Goal: Find specific page/section: Find specific page/section

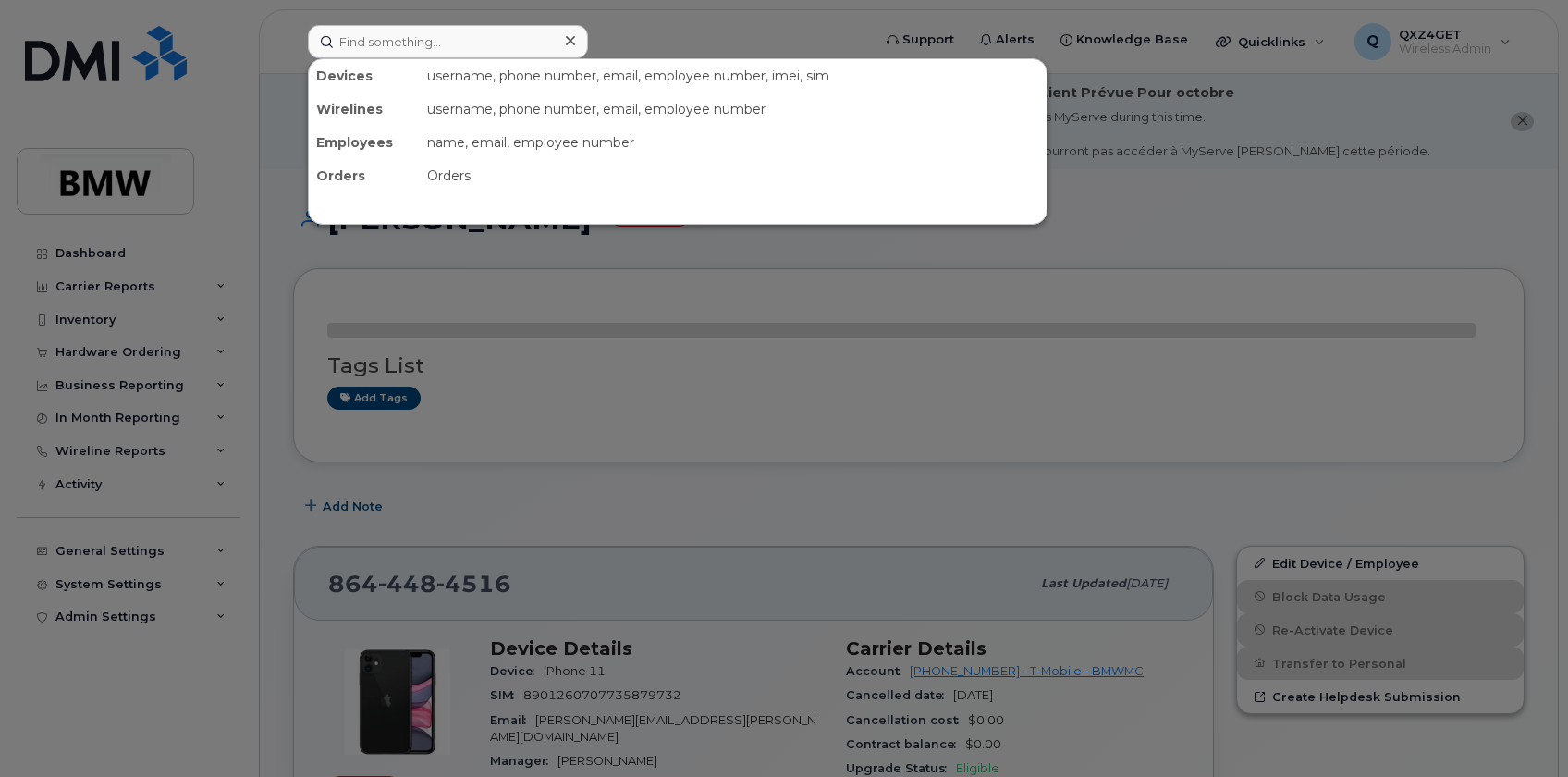
click at [417, 44] on input at bounding box center [447, 41] width 280 height 33
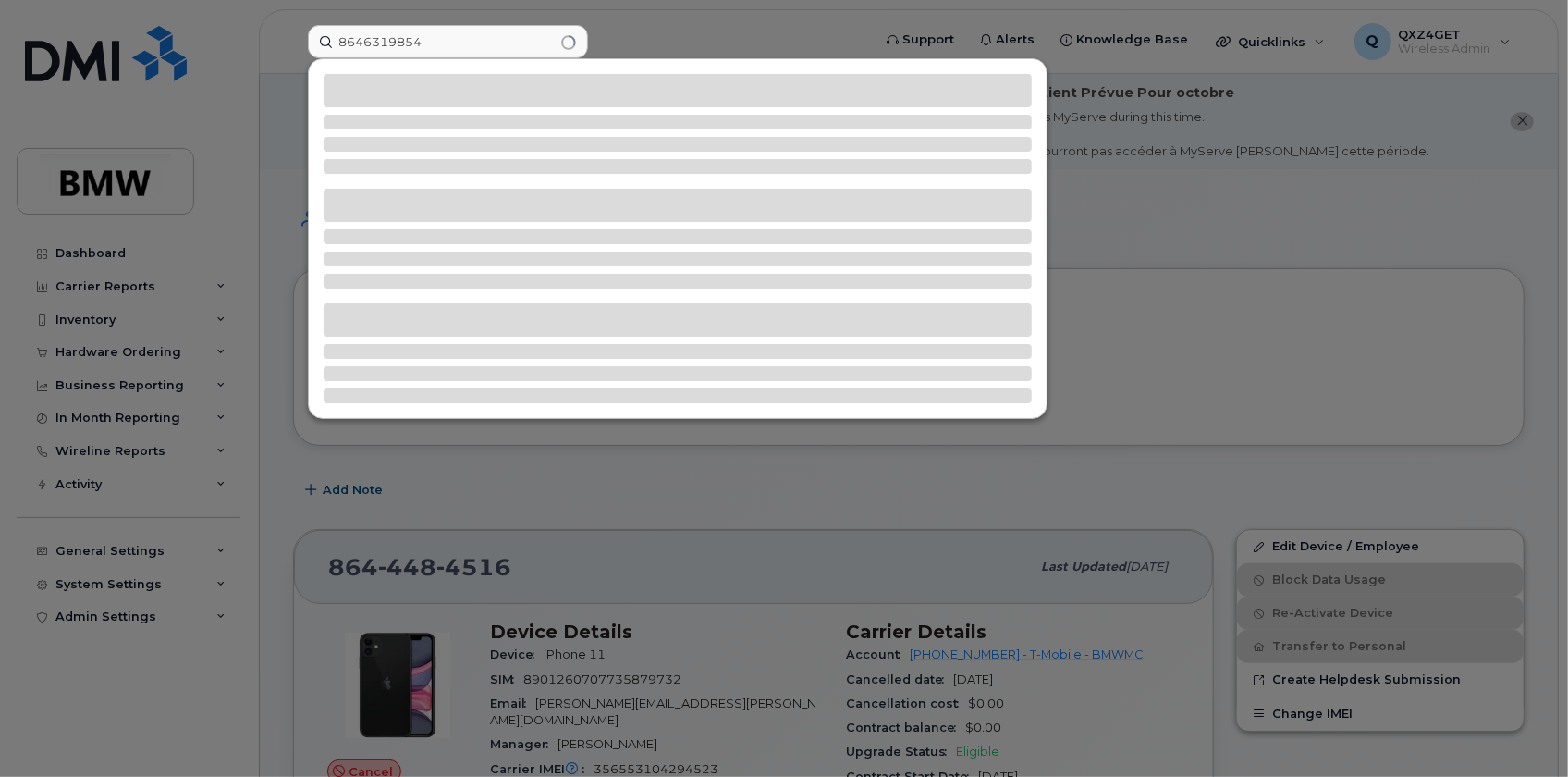
type input "8646319854"
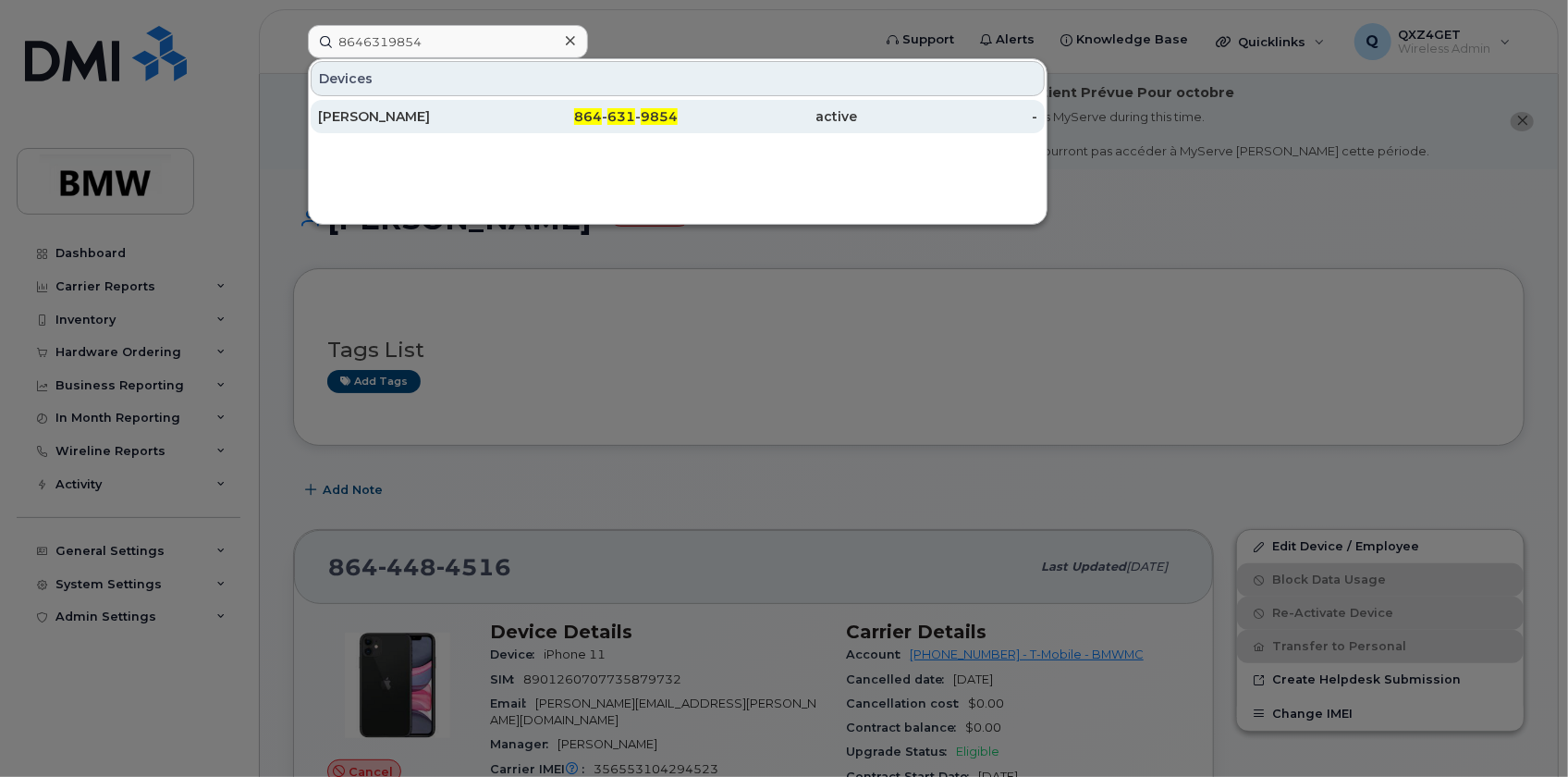
click at [390, 113] on div "Tashia Holbrook" at bounding box center [408, 116] width 180 height 18
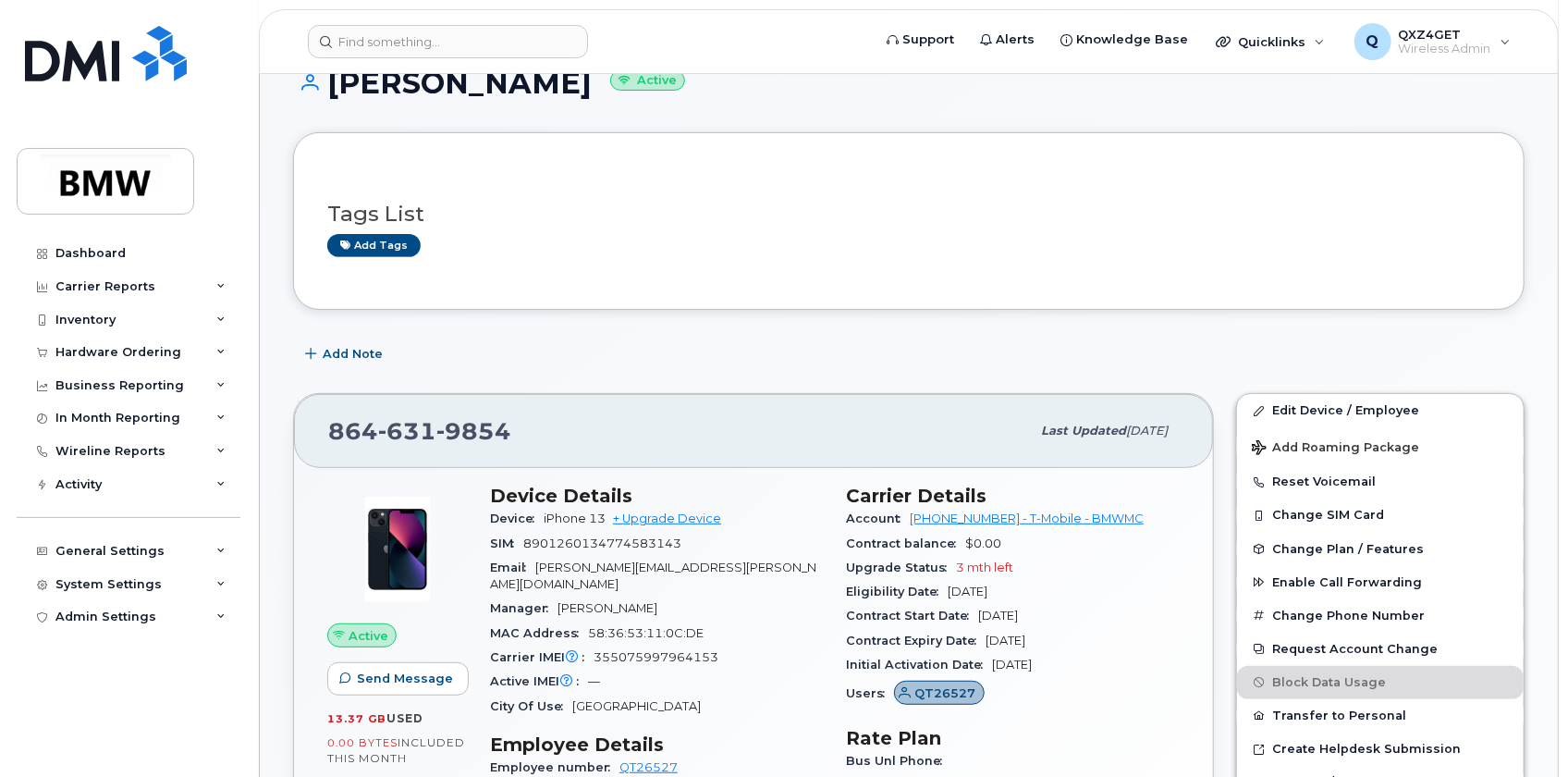
scroll to position [335, 0]
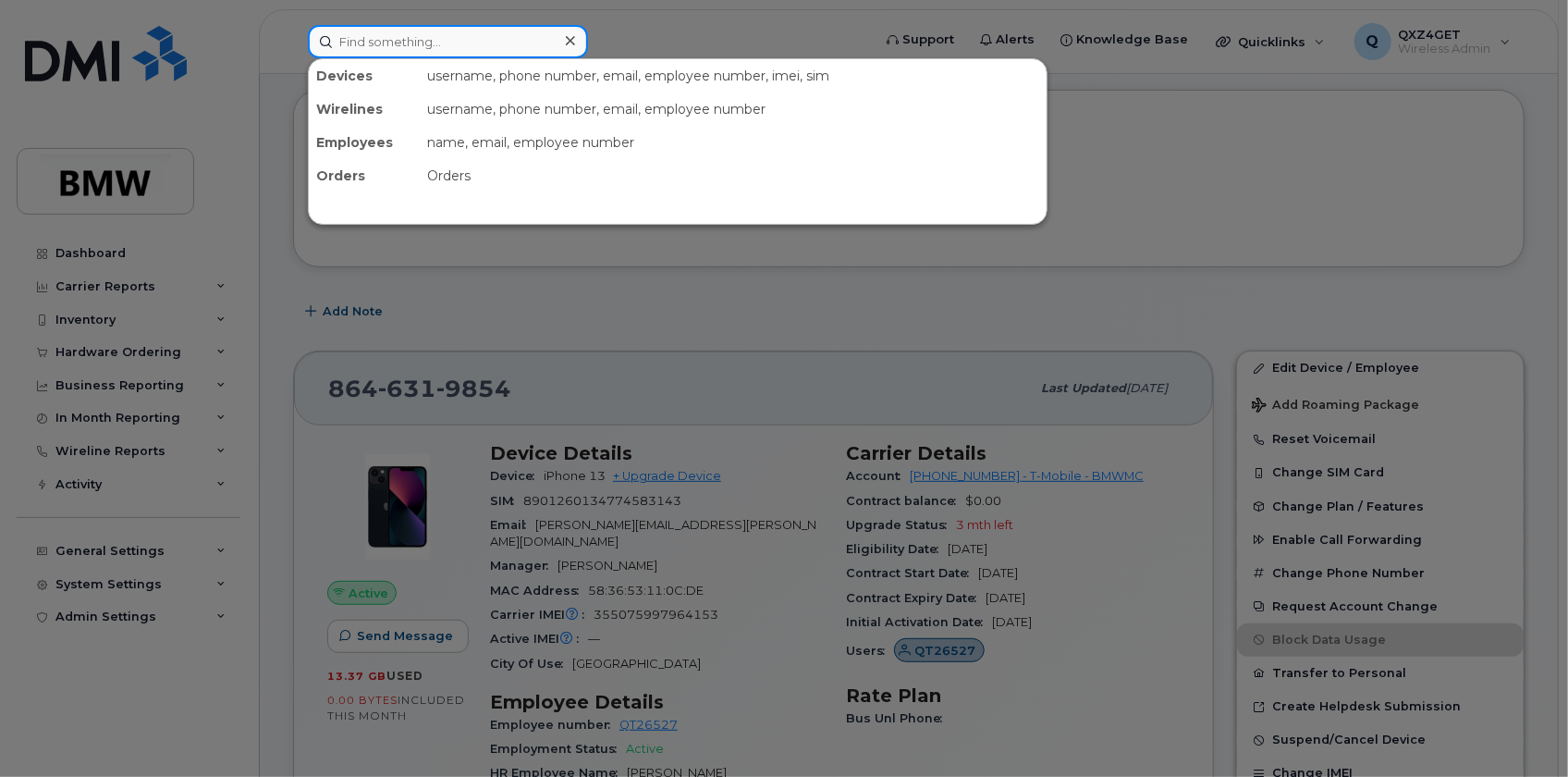
click at [424, 47] on input at bounding box center [447, 41] width 280 height 33
paste input "8647530733"
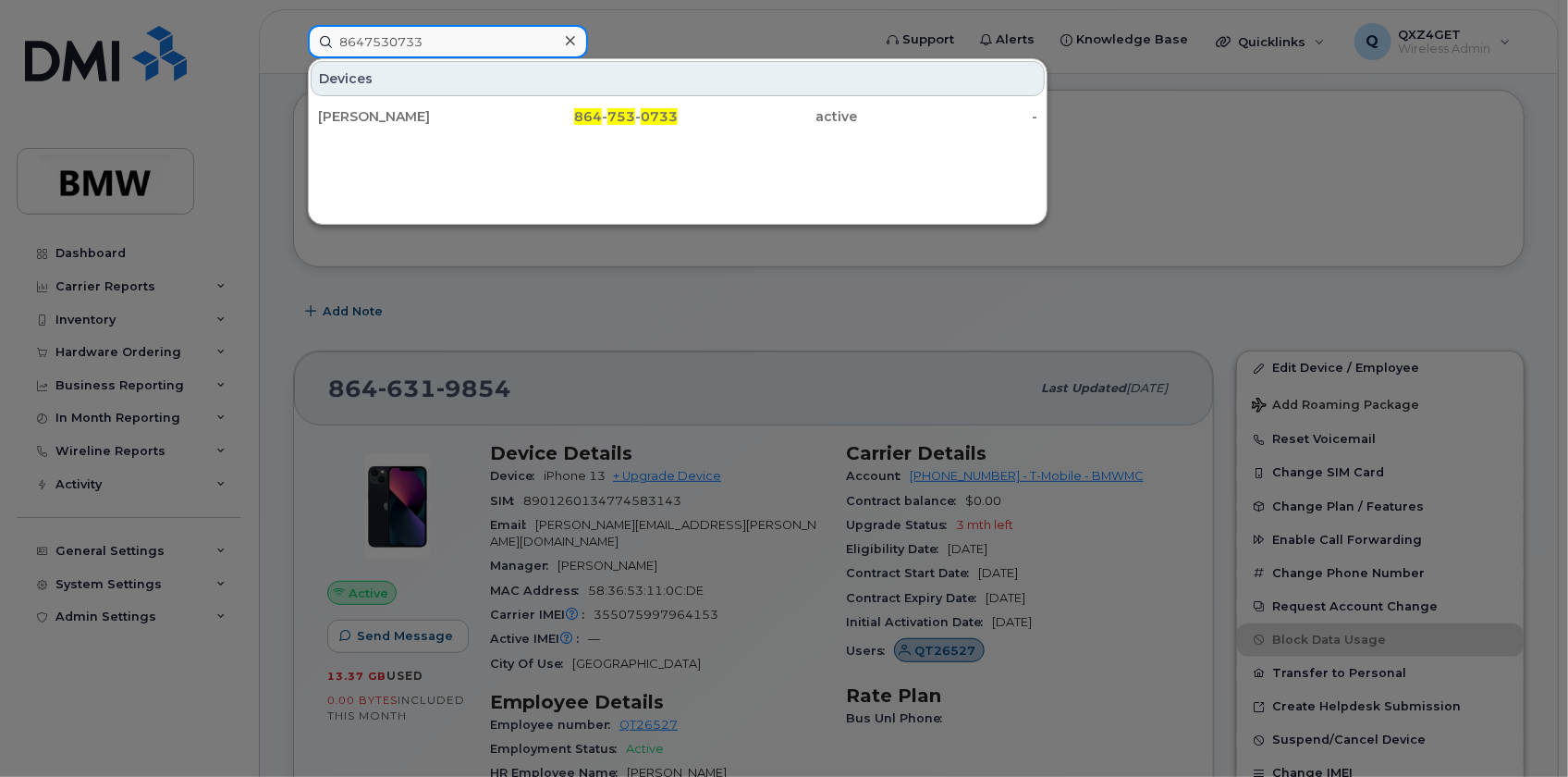
type input "8647530733"
click at [398, 113] on div "Joaquin Villanueva" at bounding box center [408, 116] width 180 height 18
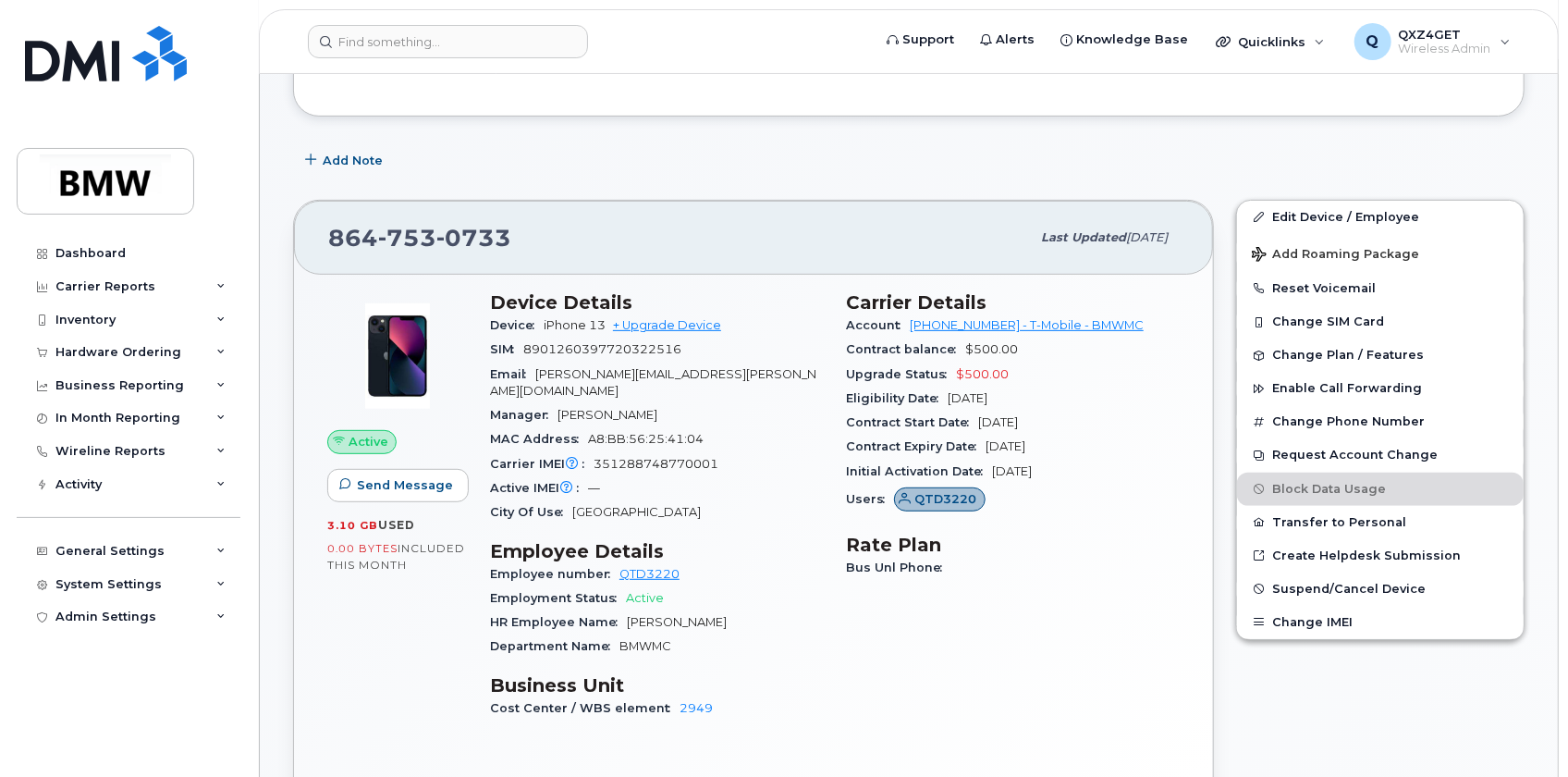
scroll to position [331, 0]
drag, startPoint x: 389, startPoint y: 42, endPoint x: 459, endPoint y: 36, distance: 70.3
click at [389, 42] on input at bounding box center [447, 41] width 280 height 33
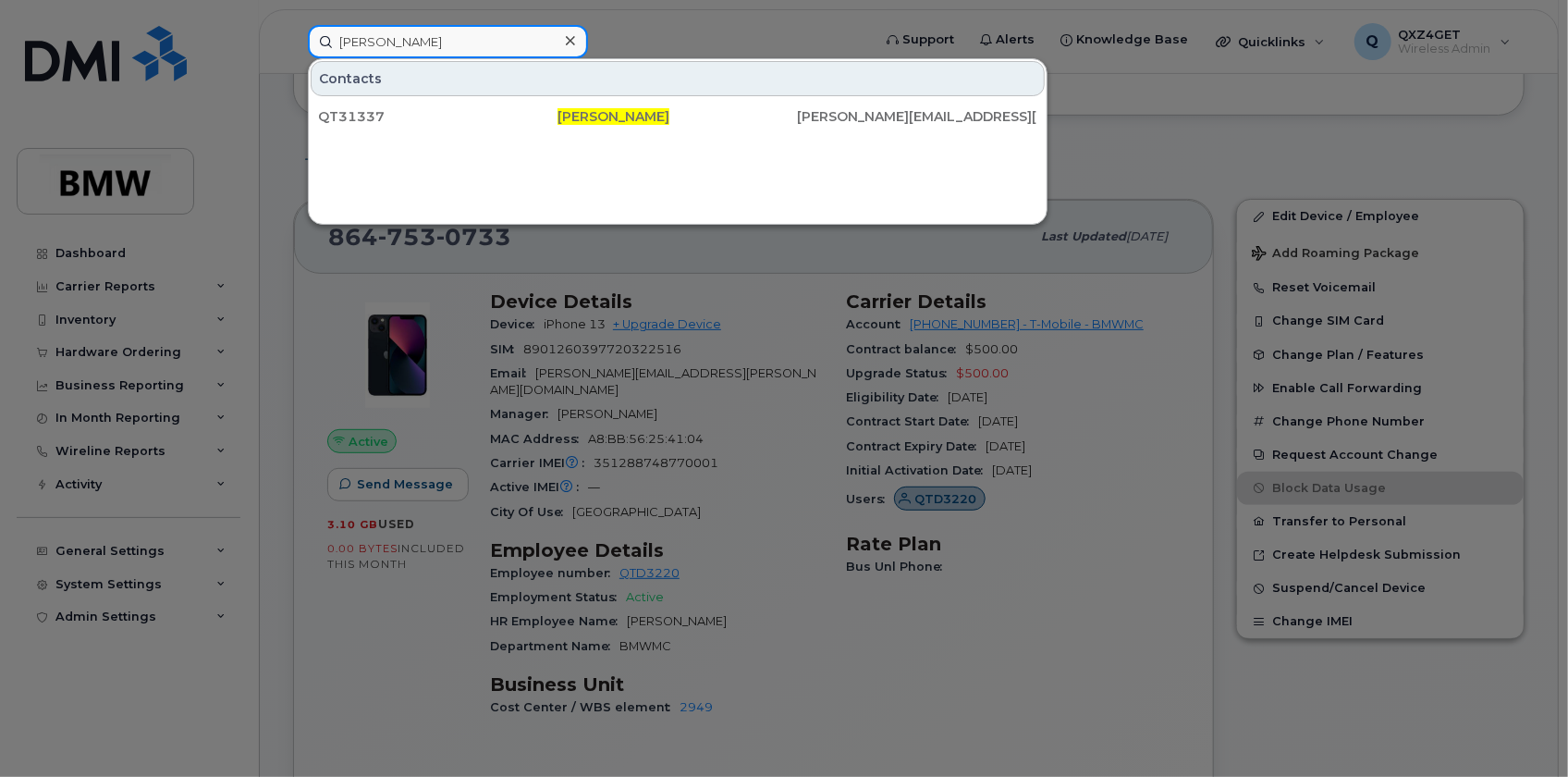
drag, startPoint x: 419, startPoint y: 47, endPoint x: 282, endPoint y: 37, distance: 137.4
click at [293, 37] on div "Anita Aiken Contacts QT31337 Anita Aiken anita.caldwell@bmwmc.com" at bounding box center [583, 41] width 580 height 33
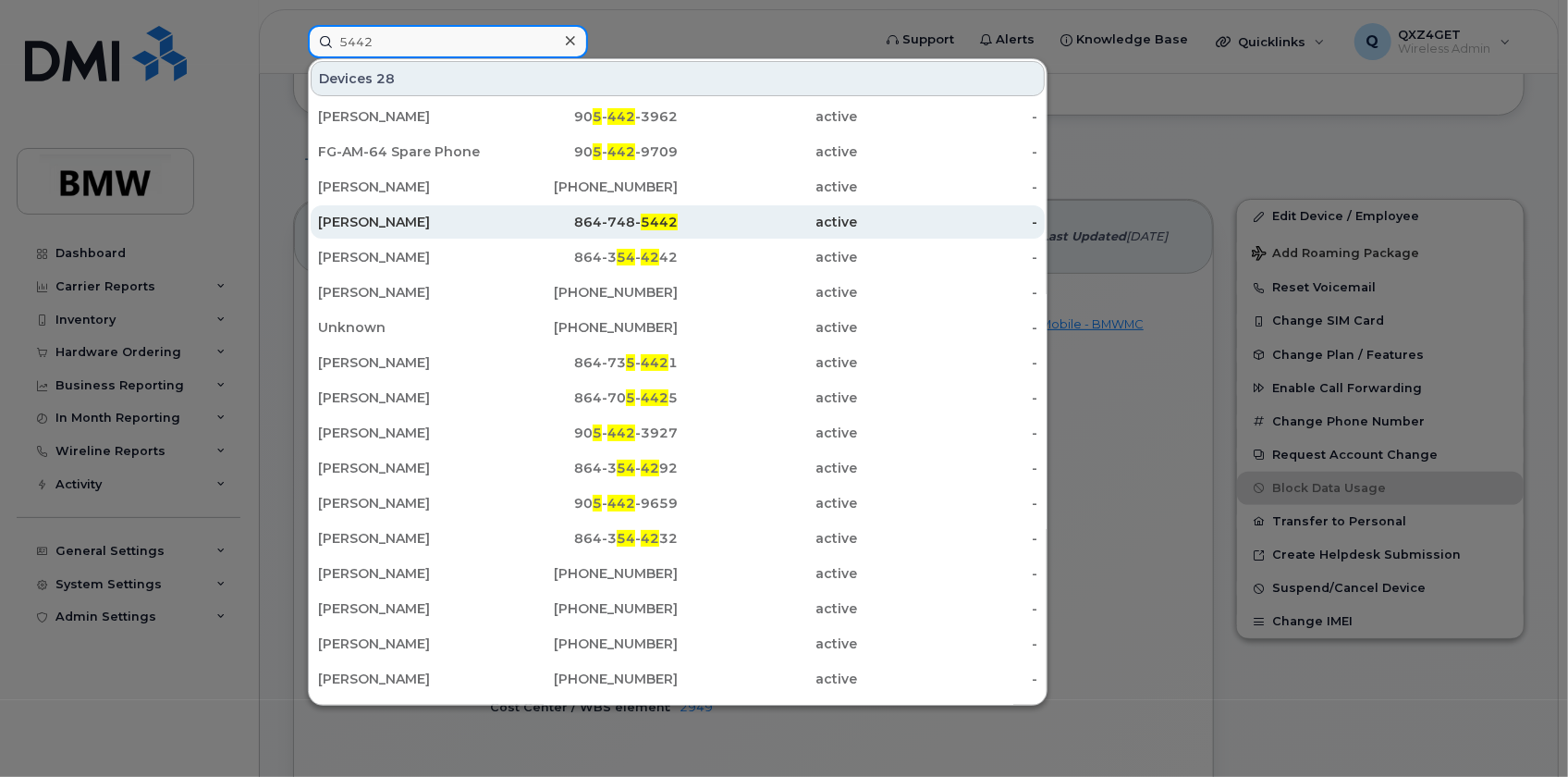
type input "5442"
click at [397, 221] on div "Evin McIntyre" at bounding box center [408, 221] width 180 height 18
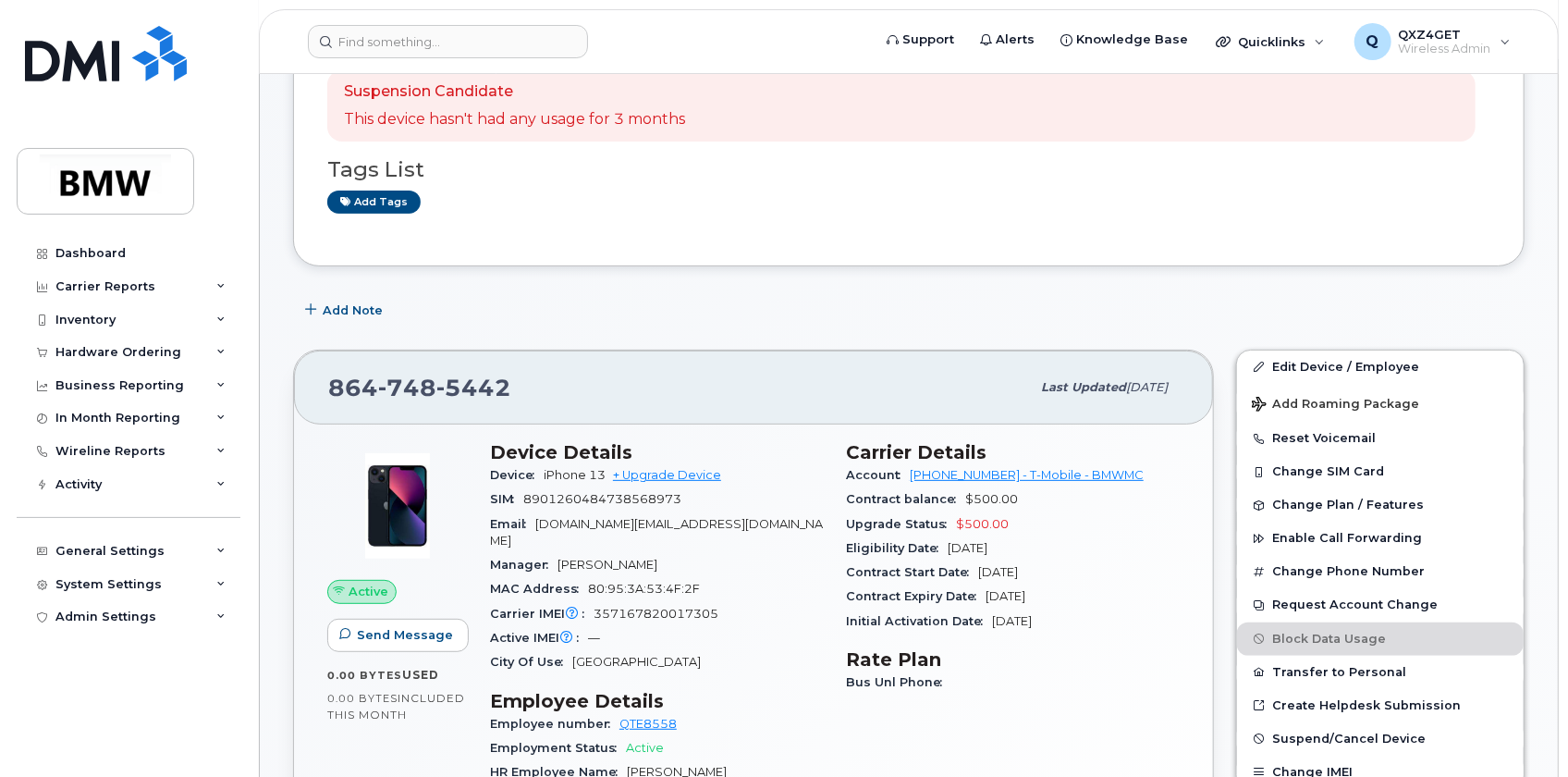
scroll to position [167, 0]
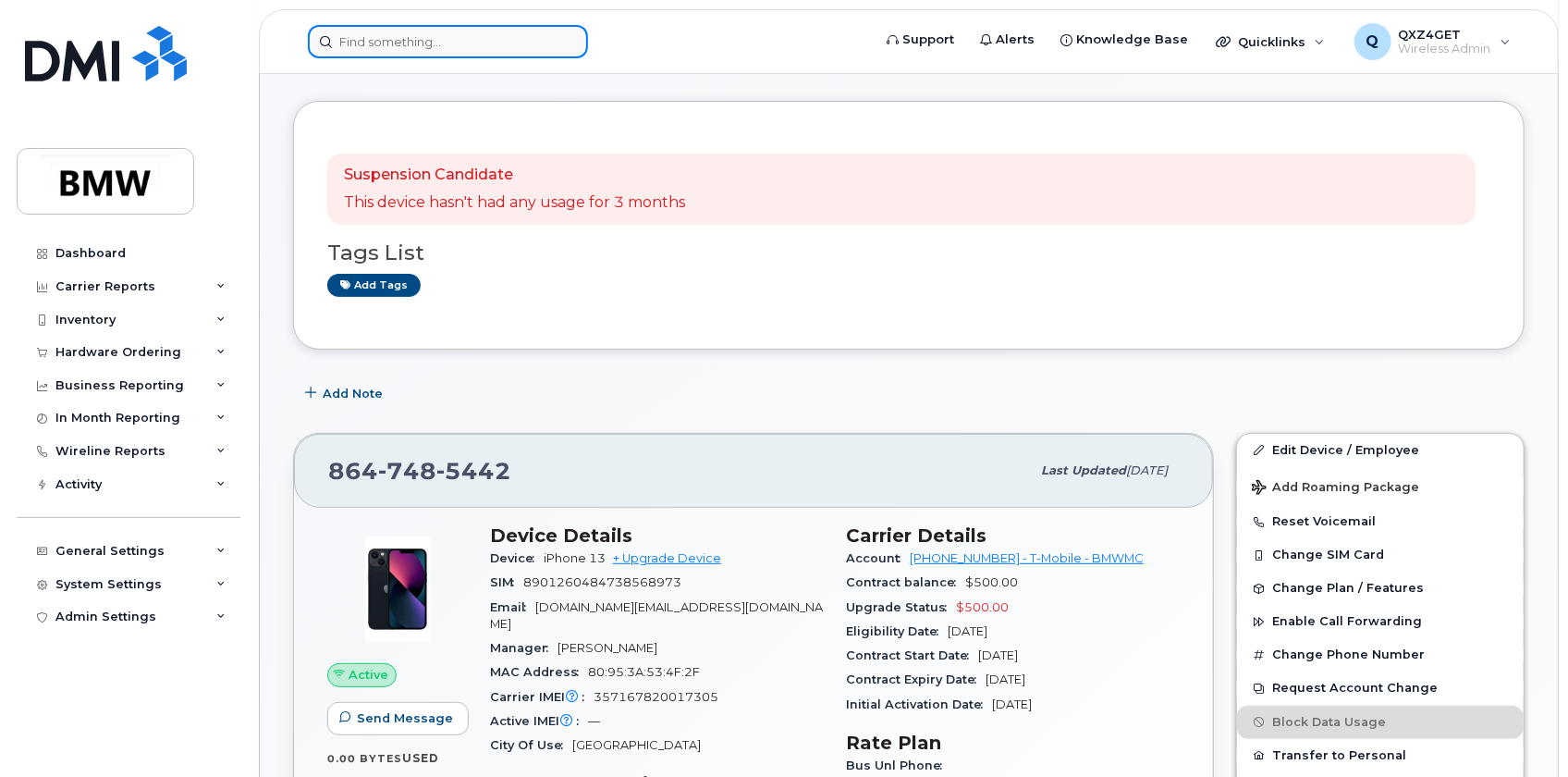
click at [482, 54] on input at bounding box center [447, 41] width 280 height 33
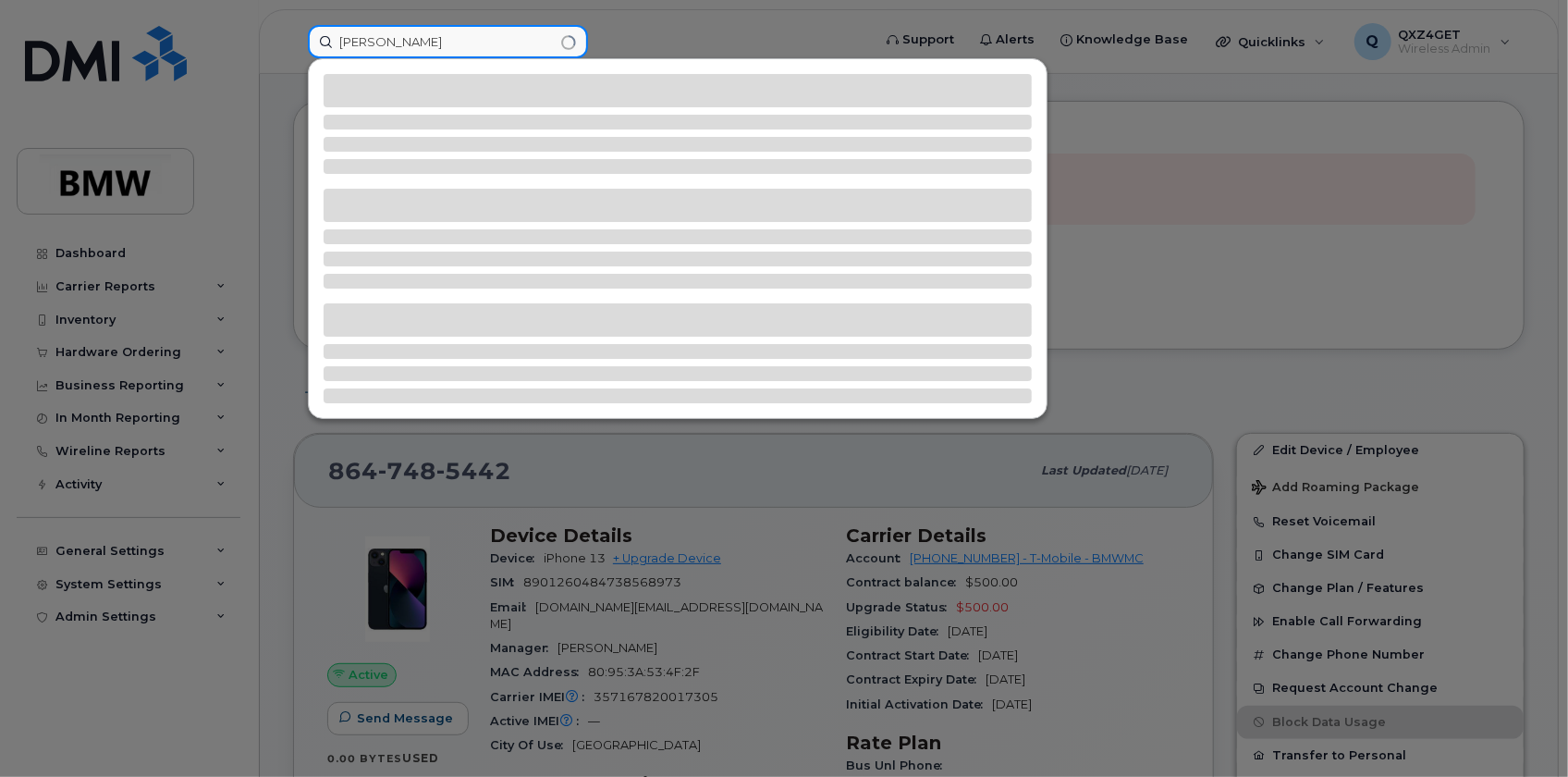
type input "J"
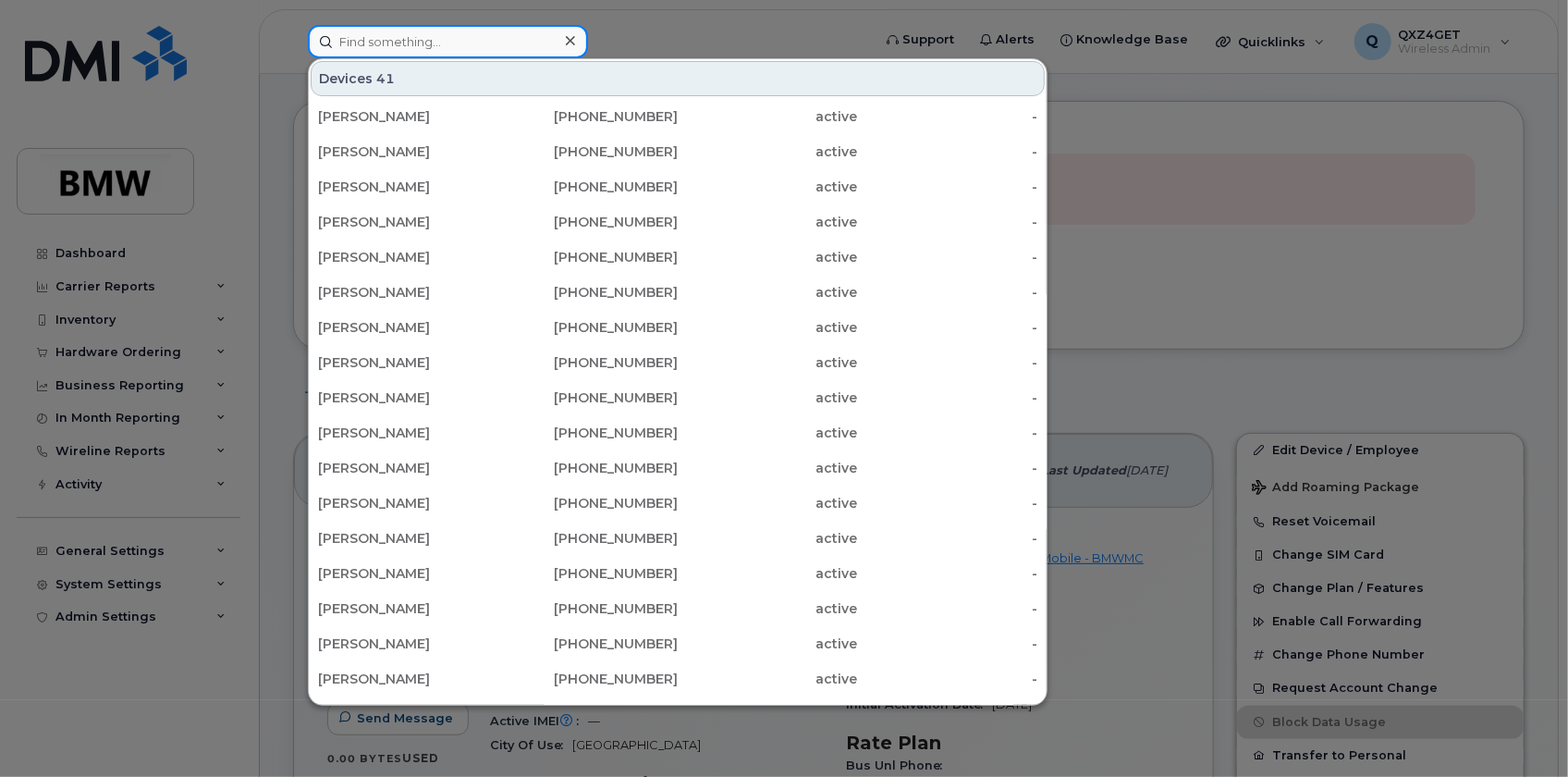
type input "8"
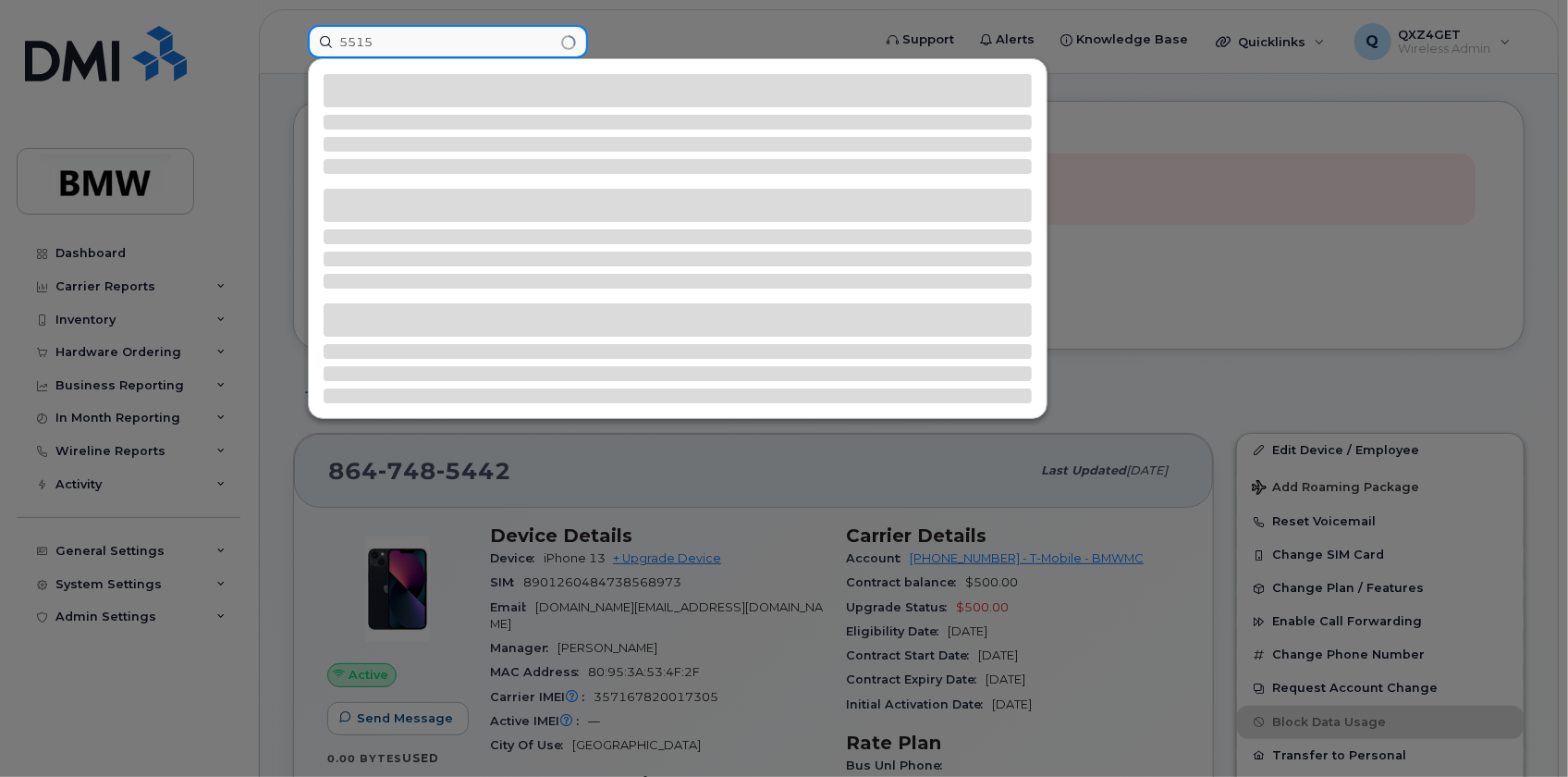
type input "5515"
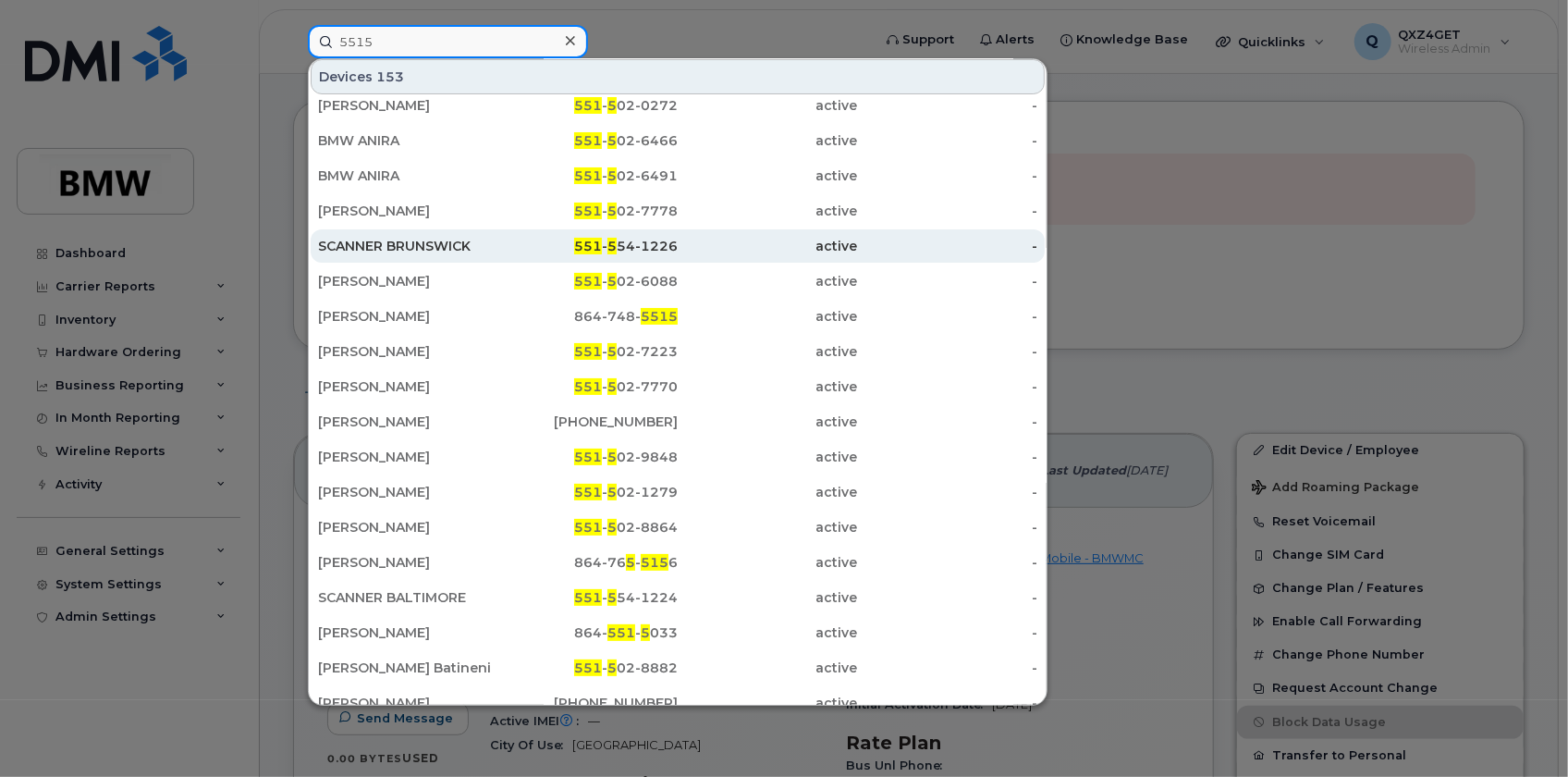
scroll to position [5, 0]
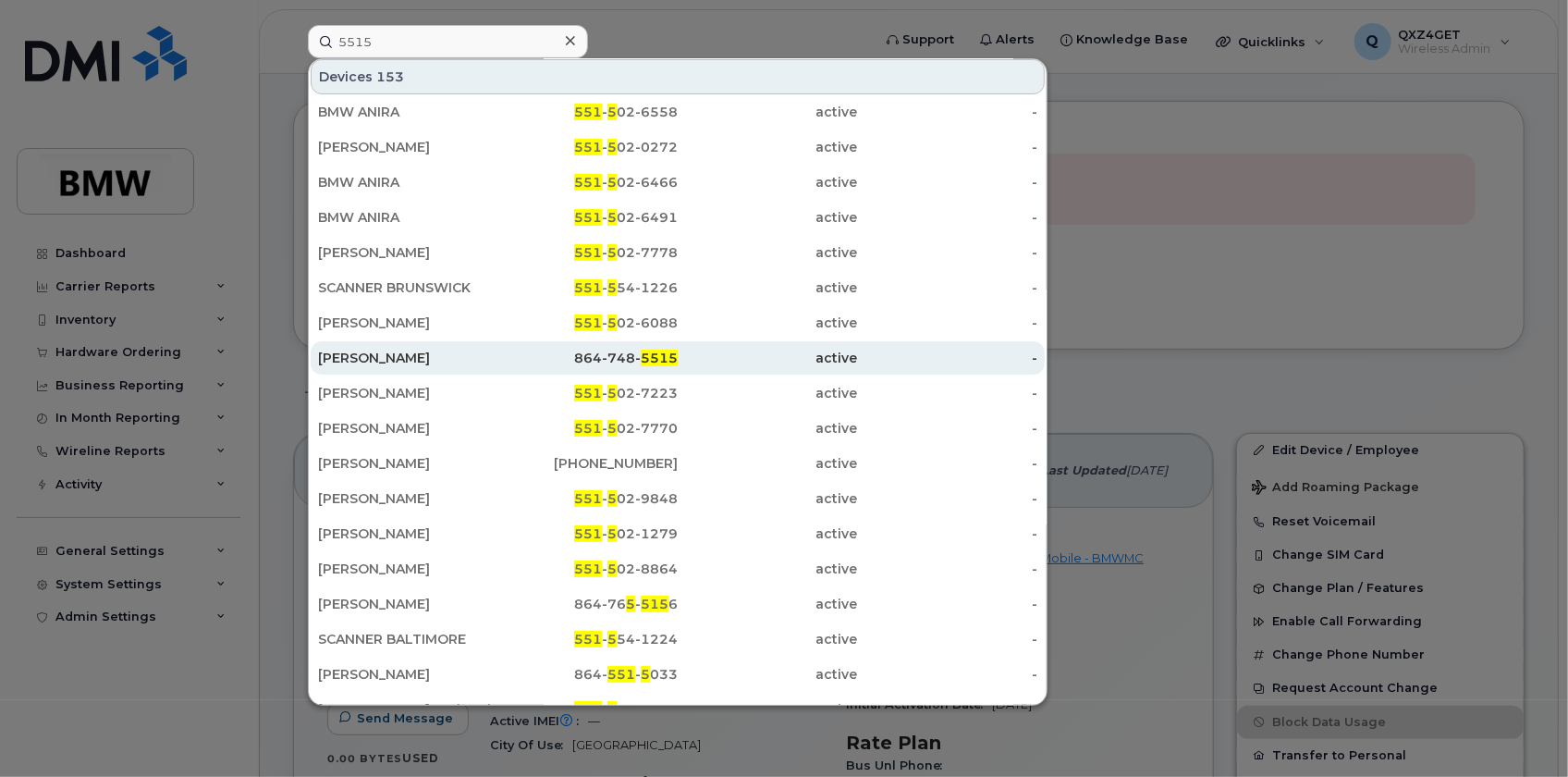
click at [631, 353] on div "864-748- 5515" at bounding box center [589, 357] width 180 height 18
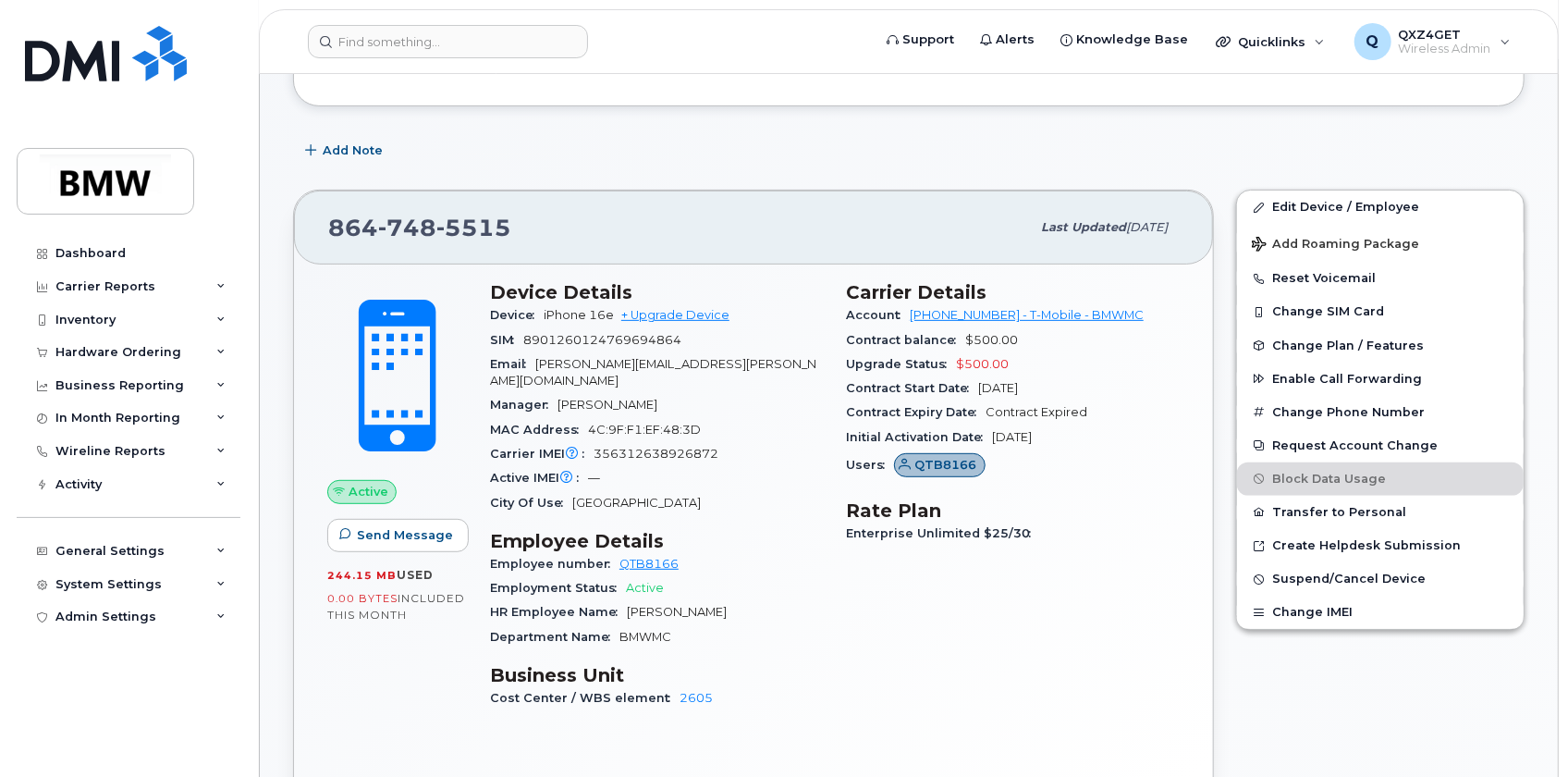
scroll to position [335, 0]
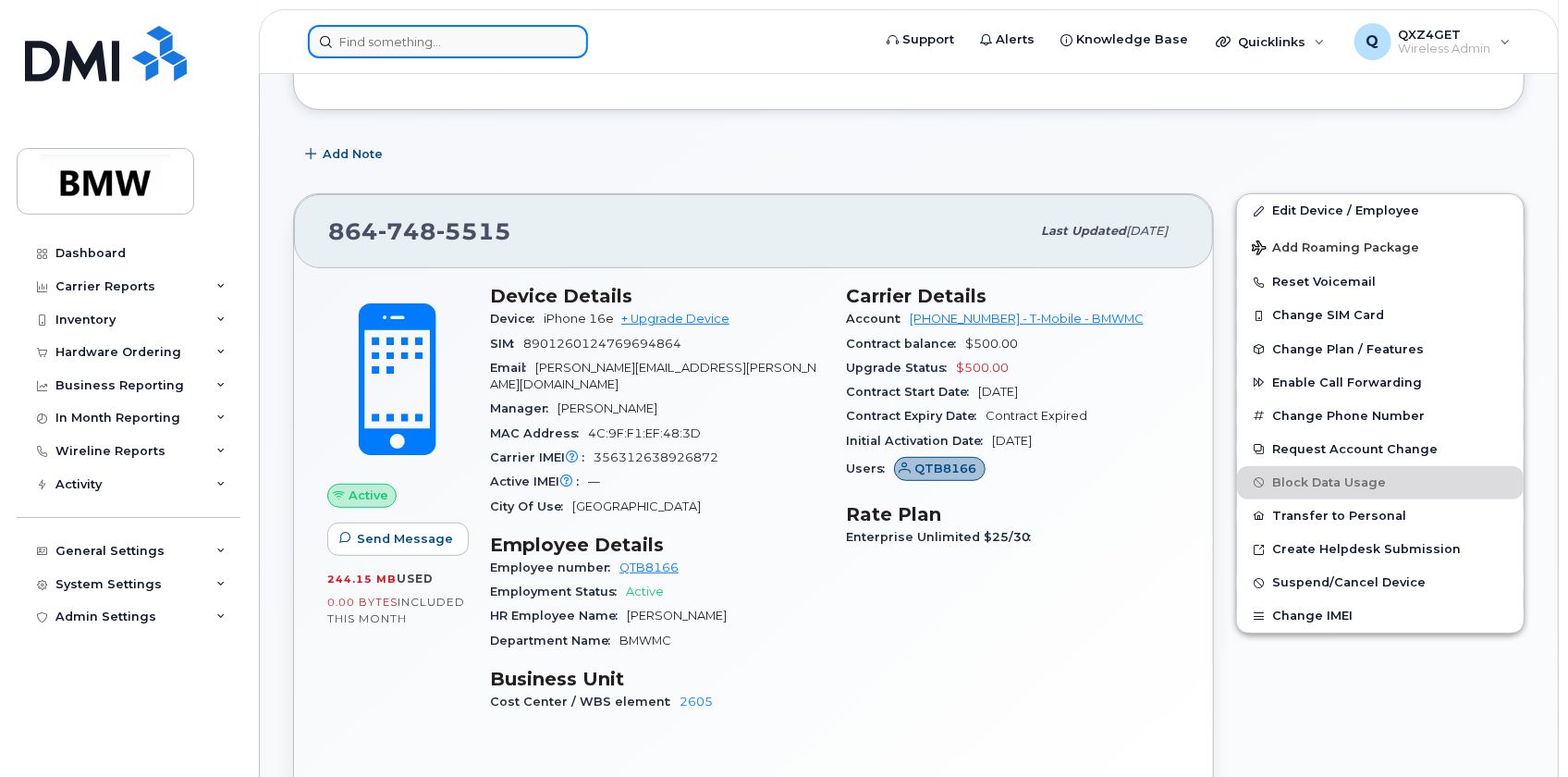
click at [434, 46] on input at bounding box center [447, 41] width 280 height 33
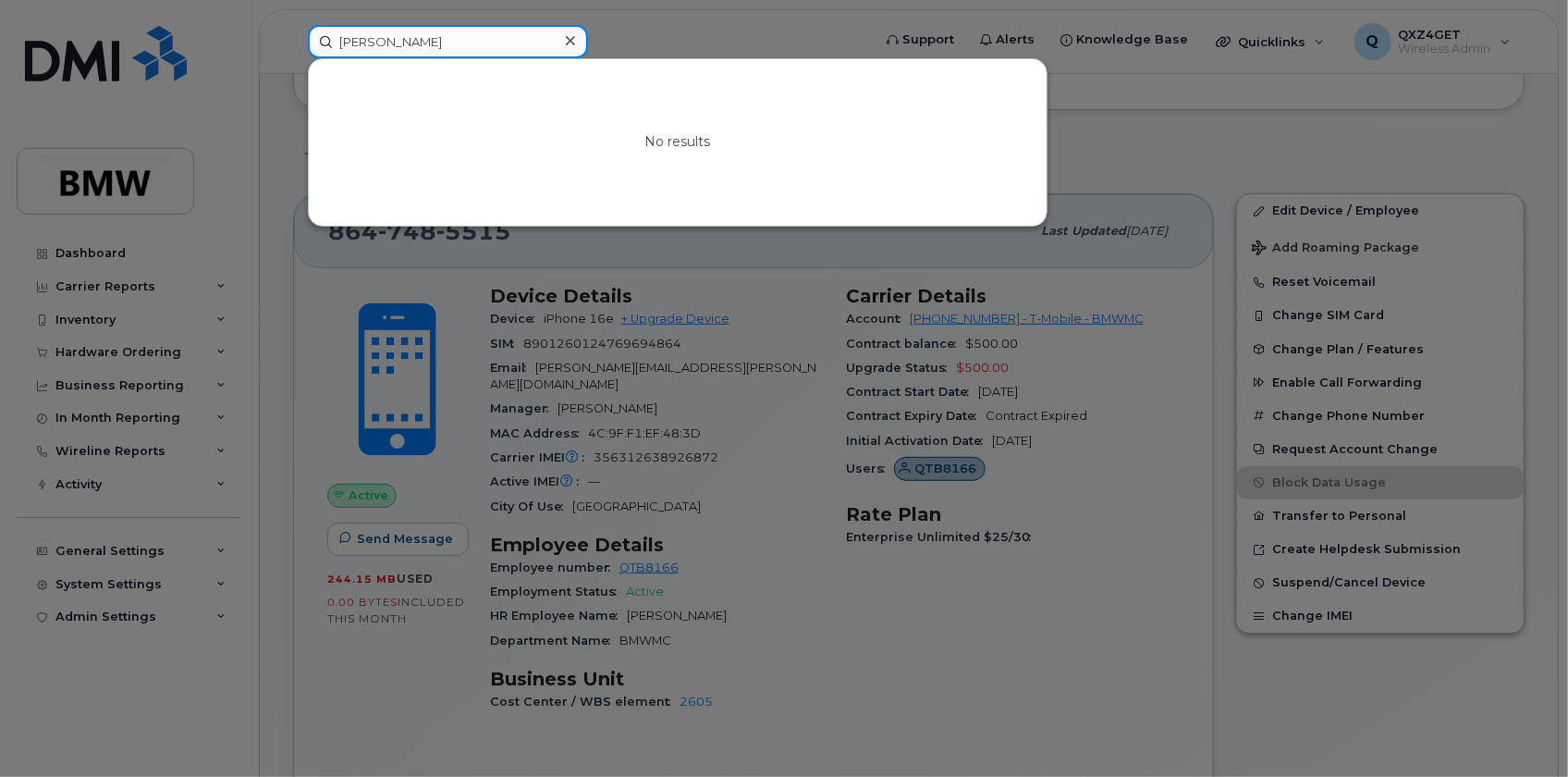
click at [463, 37] on input "[PERSON_NAME]" at bounding box center [447, 41] width 280 height 33
drag, startPoint x: 457, startPoint y: 37, endPoint x: 267, endPoint y: 27, distance: 190.3
click at [293, 27] on div "Bradley Crosby No results" at bounding box center [583, 41] width 580 height 33
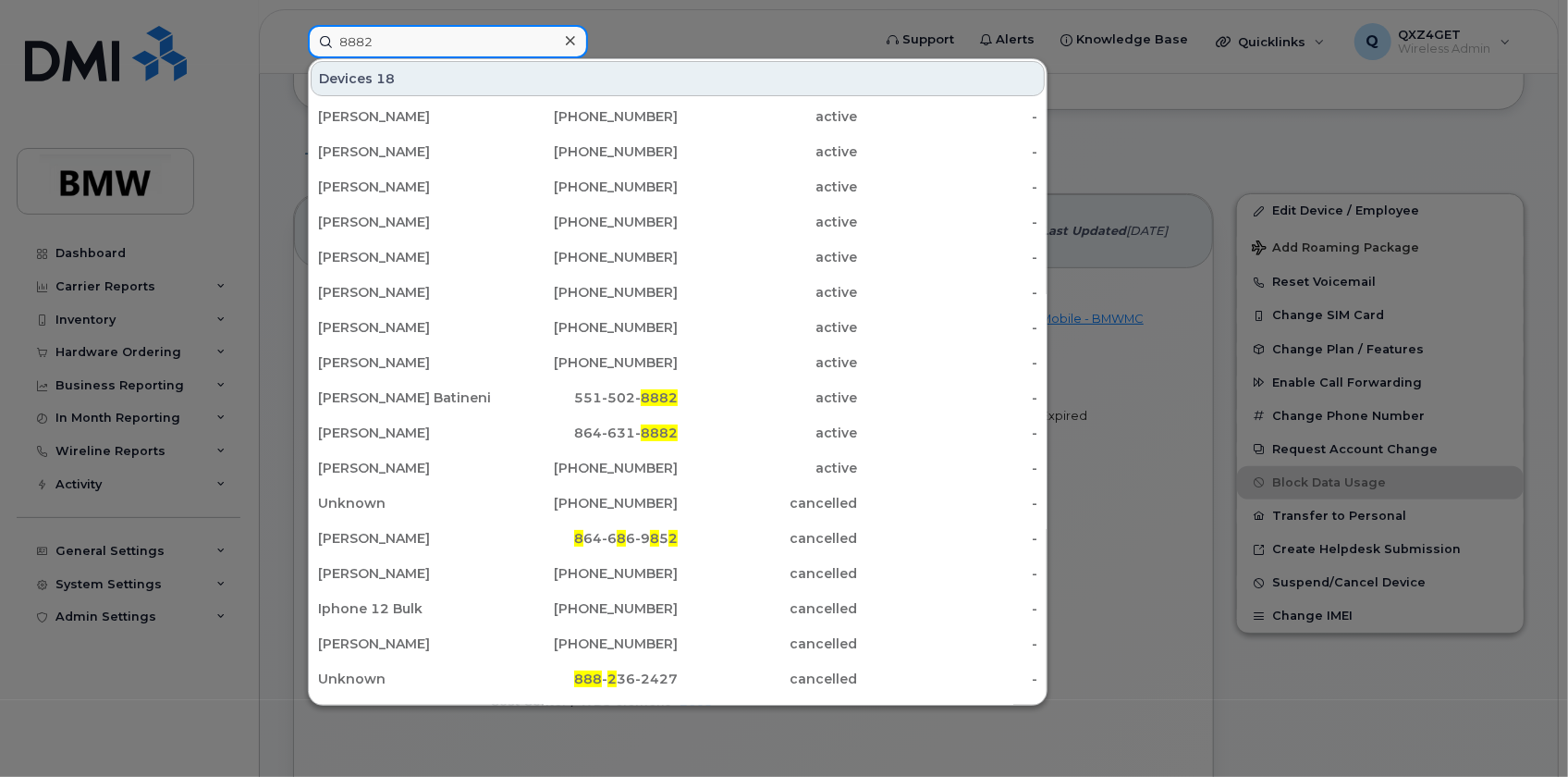
type input "8882"
